Goal: Task Accomplishment & Management: Use online tool/utility

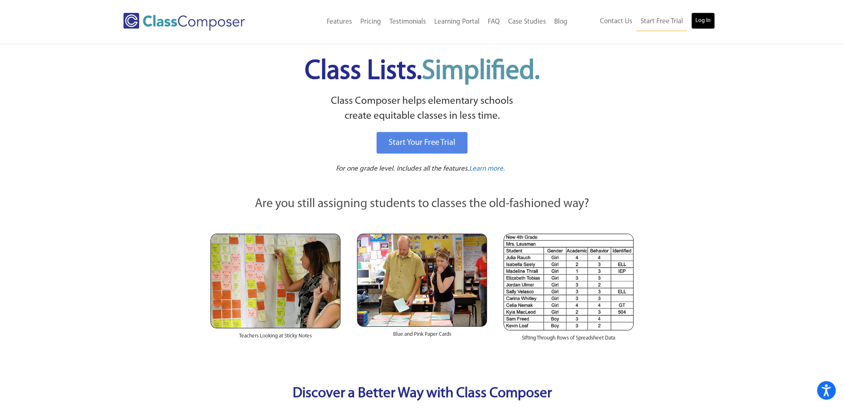
click at [704, 25] on link "Log In" at bounding box center [703, 20] width 24 height 17
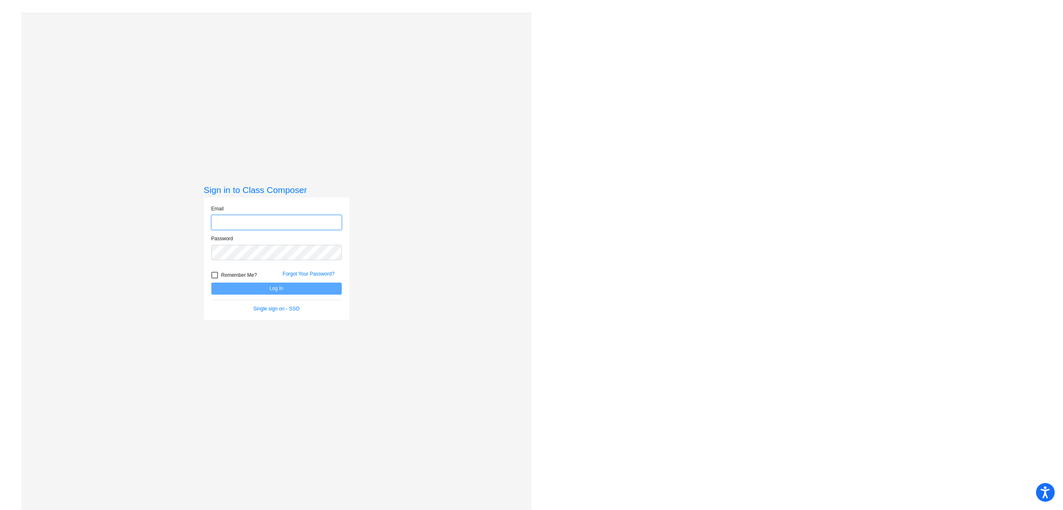
type input "mmazurana@universityschools.com"
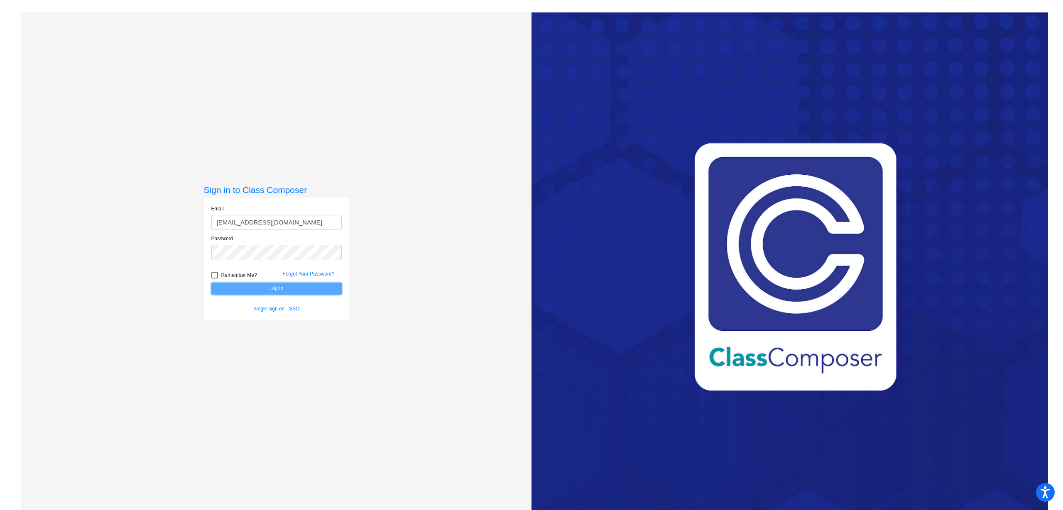
click at [318, 287] on button "Log In" at bounding box center [276, 289] width 130 height 12
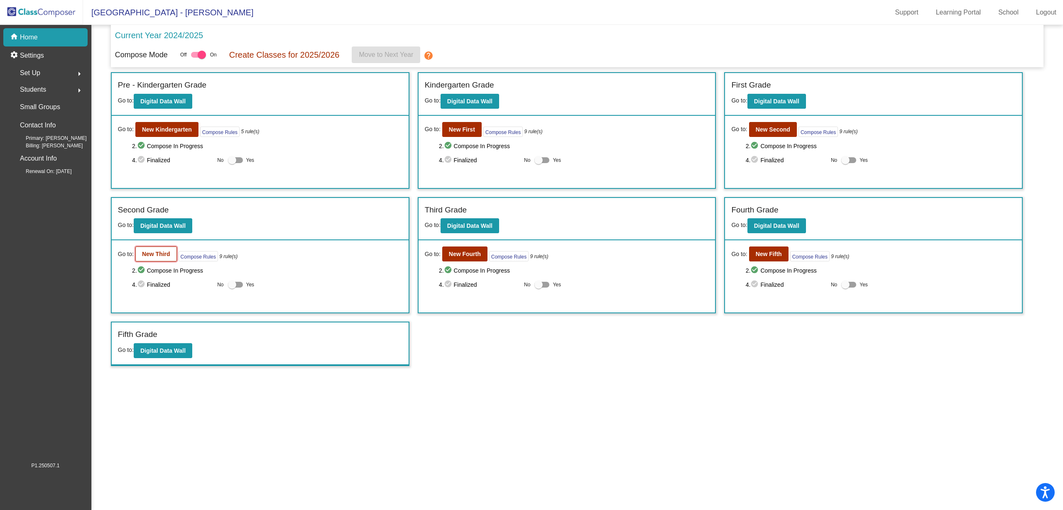
click at [169, 257] on button "New Third" at bounding box center [156, 254] width 42 height 15
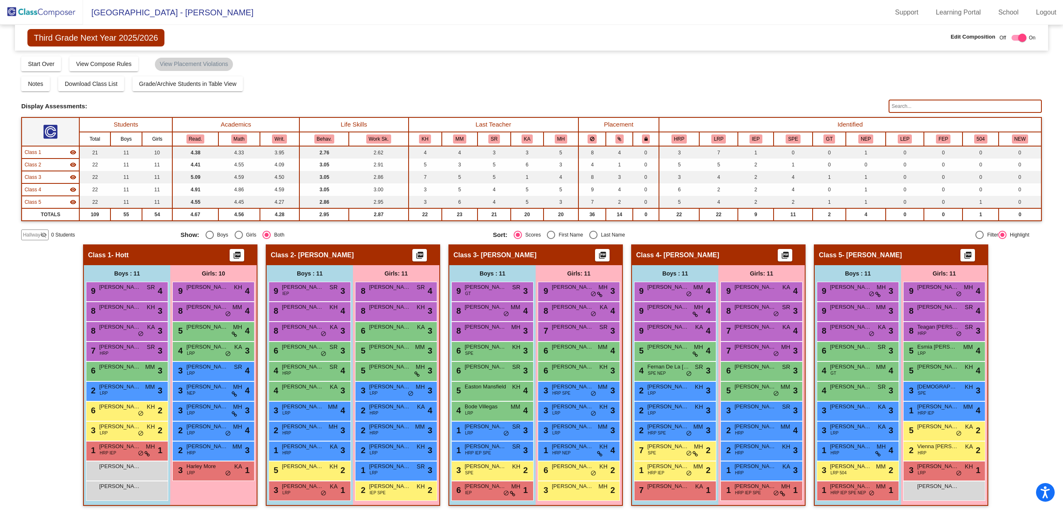
scroll to position [4, 0]
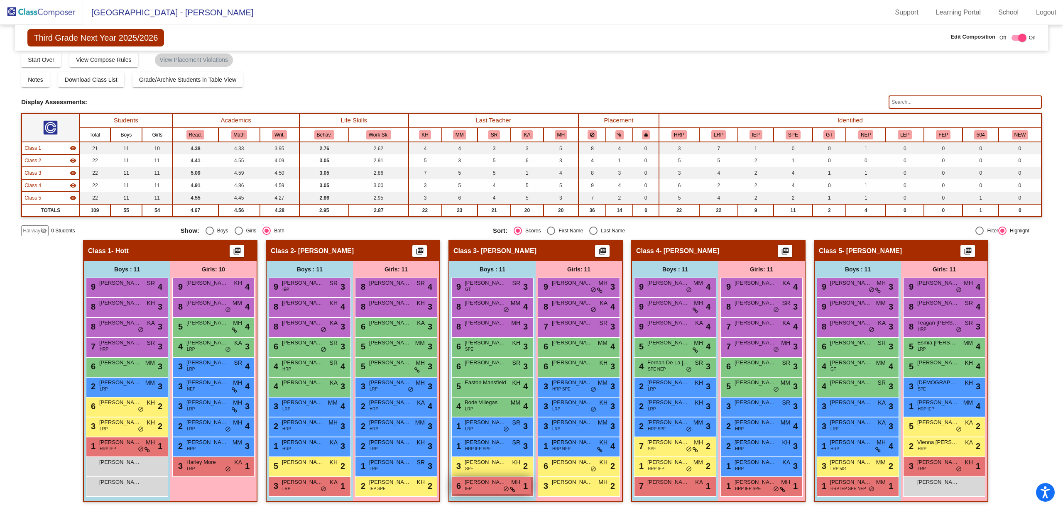
drag, startPoint x: 487, startPoint y: 488, endPoint x: 484, endPoint y: 493, distance: 5.1
click at [484, 493] on div "6 Michael Coode IEP MH lock do_not_disturb_alt 1" at bounding box center [491, 486] width 79 height 17
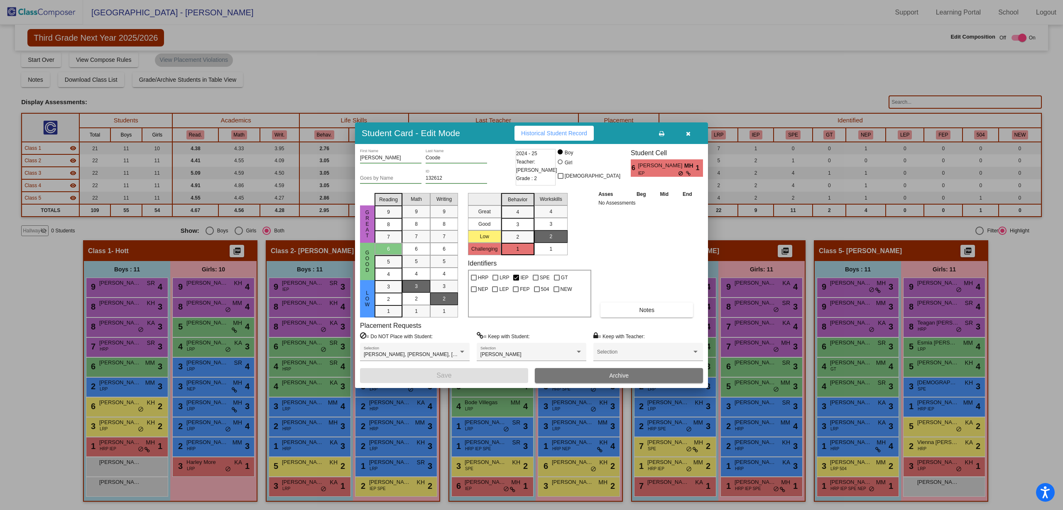
click at [616, 377] on span "Archive" at bounding box center [619, 376] width 20 height 7
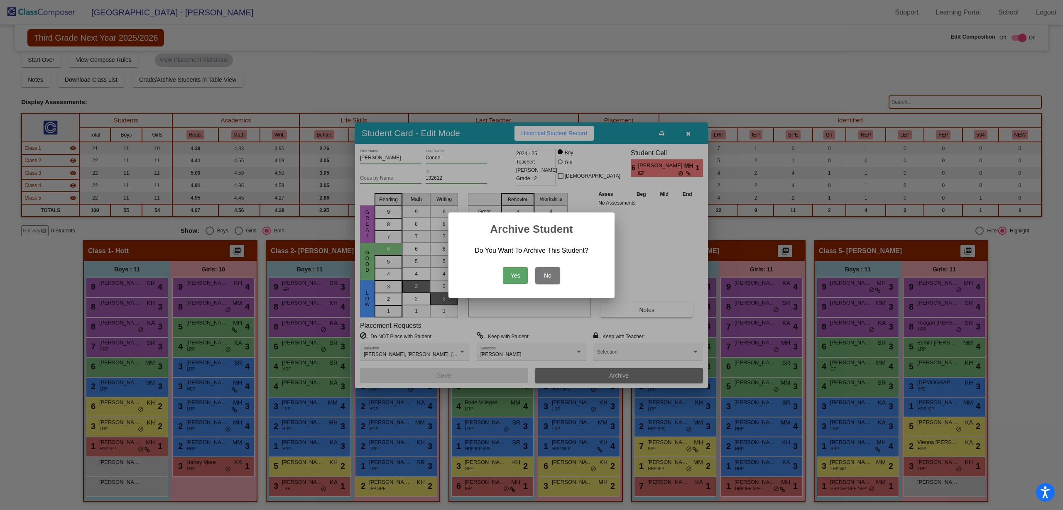
click at [551, 275] on button "No" at bounding box center [547, 275] width 25 height 17
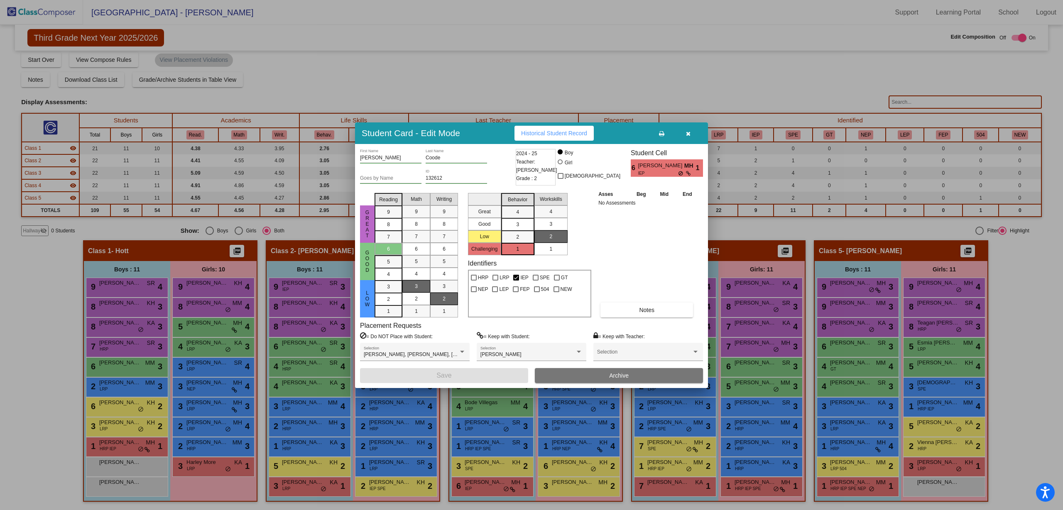
click at [689, 129] on button "button" at bounding box center [688, 133] width 27 height 15
